Goal: Check status: Check status

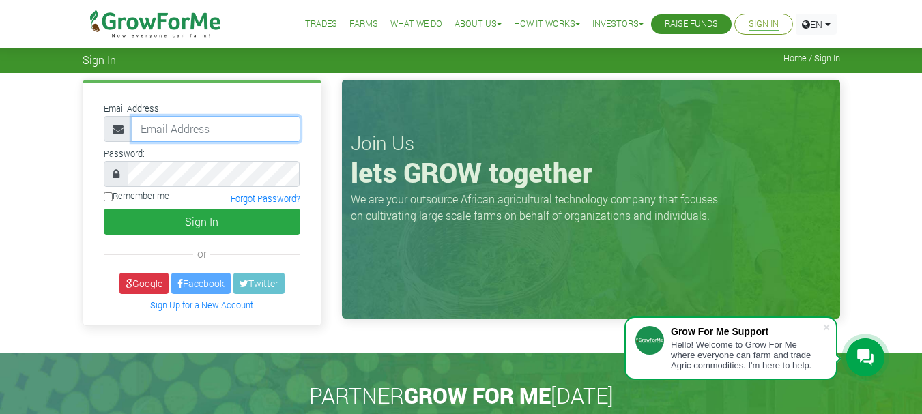
type input "rappiahagyei@gmail.com"
click at [108, 196] on input "Remember me" at bounding box center [108, 197] width 9 height 9
checkbox input "true"
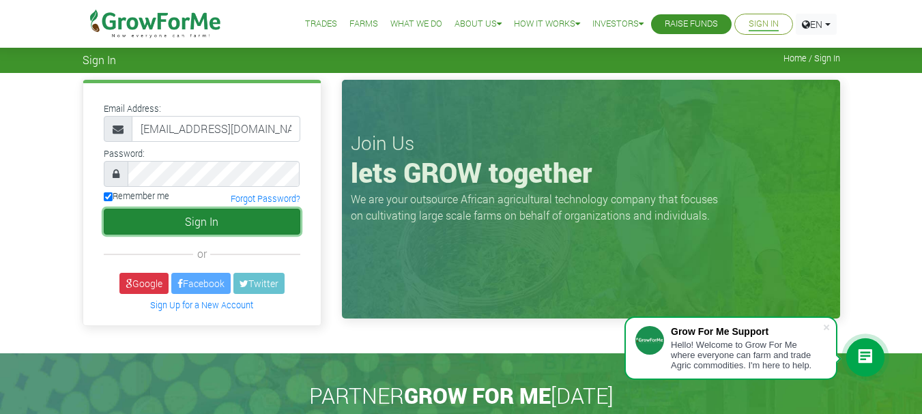
click at [163, 220] on button "Sign In" at bounding box center [202, 222] width 197 height 26
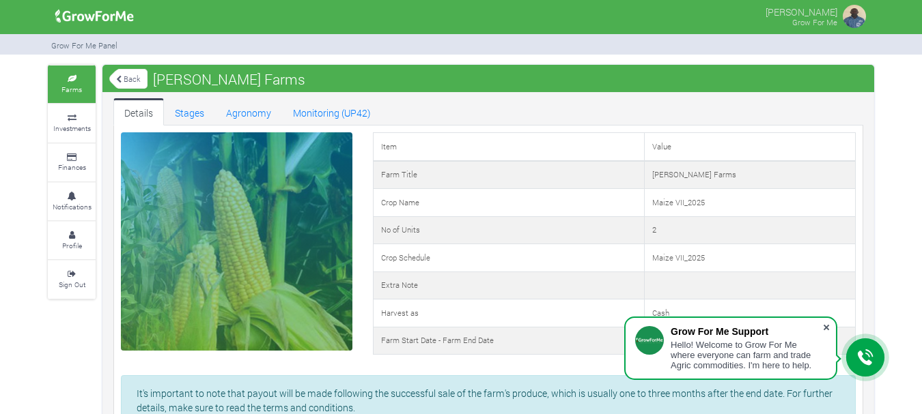
click at [823, 328] on span at bounding box center [826, 328] width 14 height 14
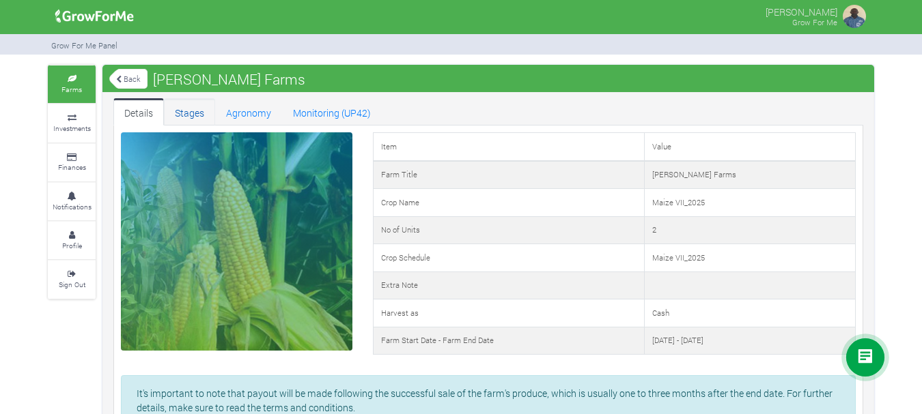
click at [187, 112] on link "Stages" at bounding box center [189, 111] width 51 height 27
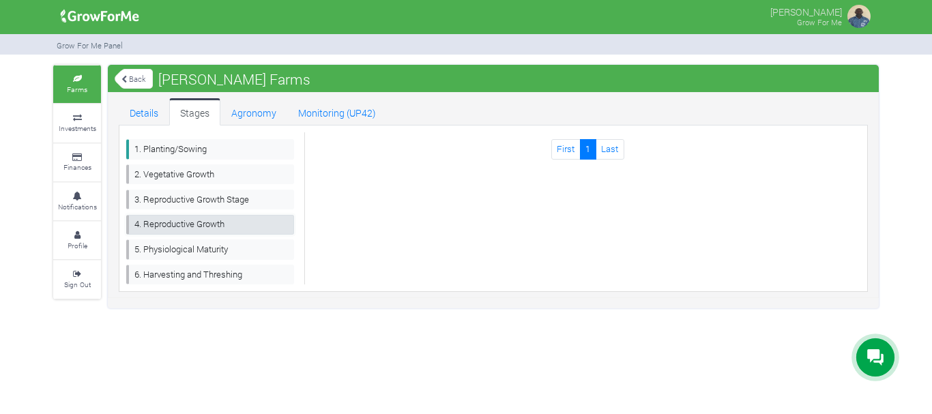
click at [182, 226] on link "4. Reproductive Growth" at bounding box center [210, 225] width 168 height 20
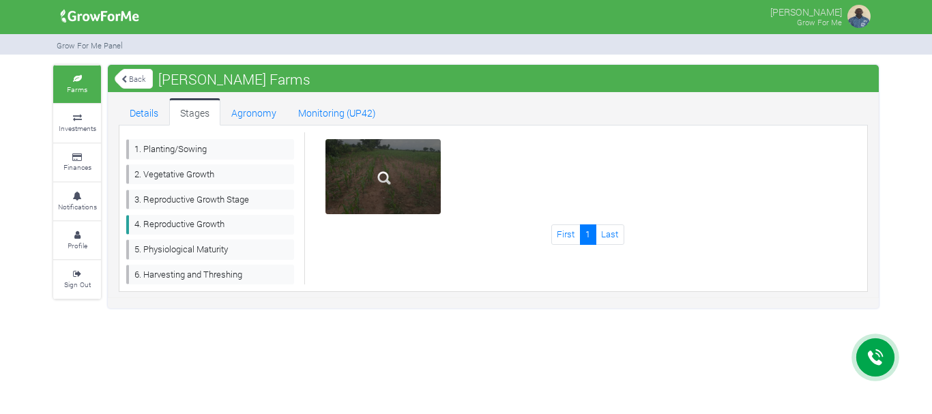
click at [371, 179] on img at bounding box center [384, 178] width 44 height 44
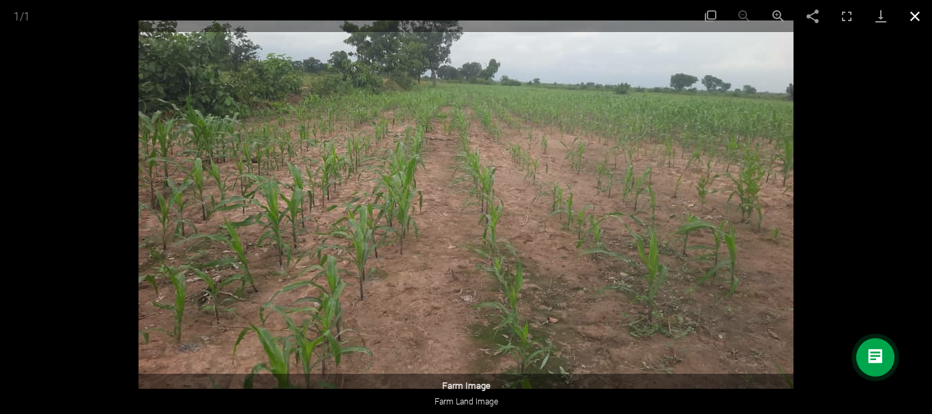
click at [917, 16] on button "Close gallery" at bounding box center [915, 16] width 34 height 32
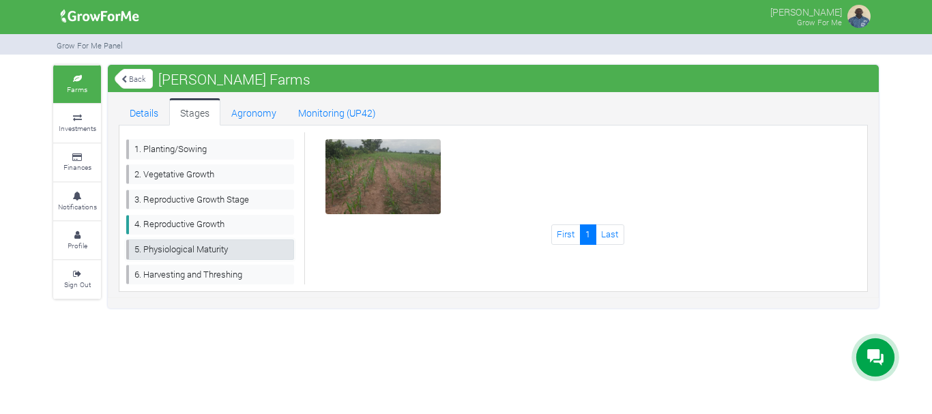
click at [186, 251] on link "5. Physiological Maturity" at bounding box center [210, 250] width 168 height 20
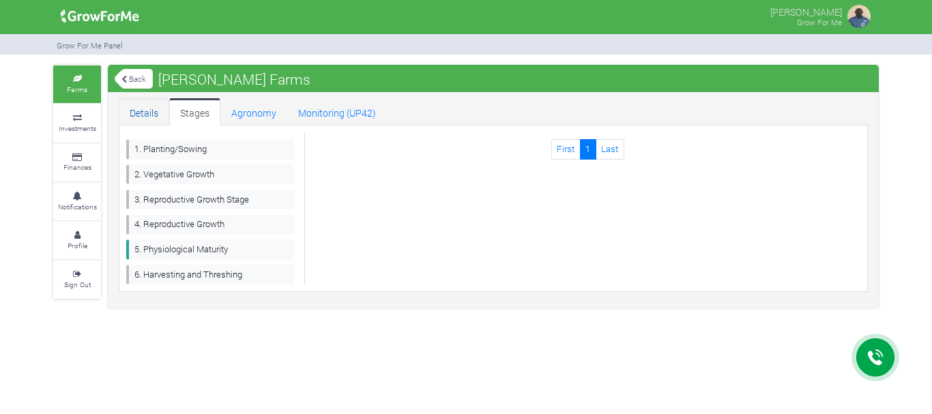
click at [143, 110] on link "Details" at bounding box center [144, 111] width 51 height 27
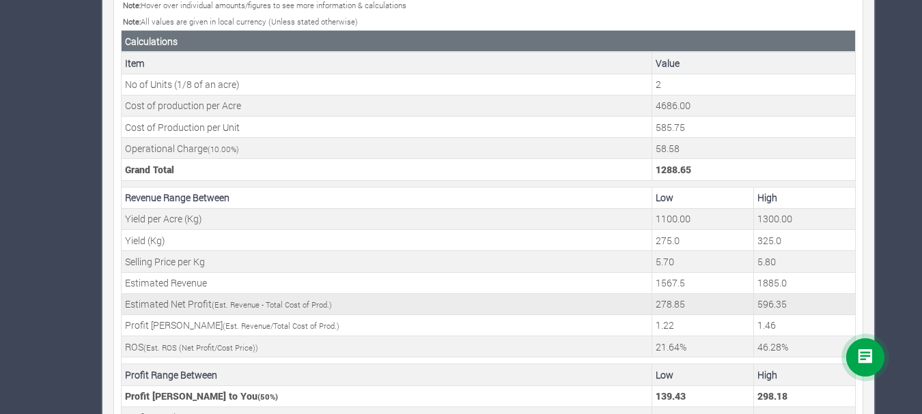
scroll to position [441, 0]
